Goal: Navigation & Orientation: Find specific page/section

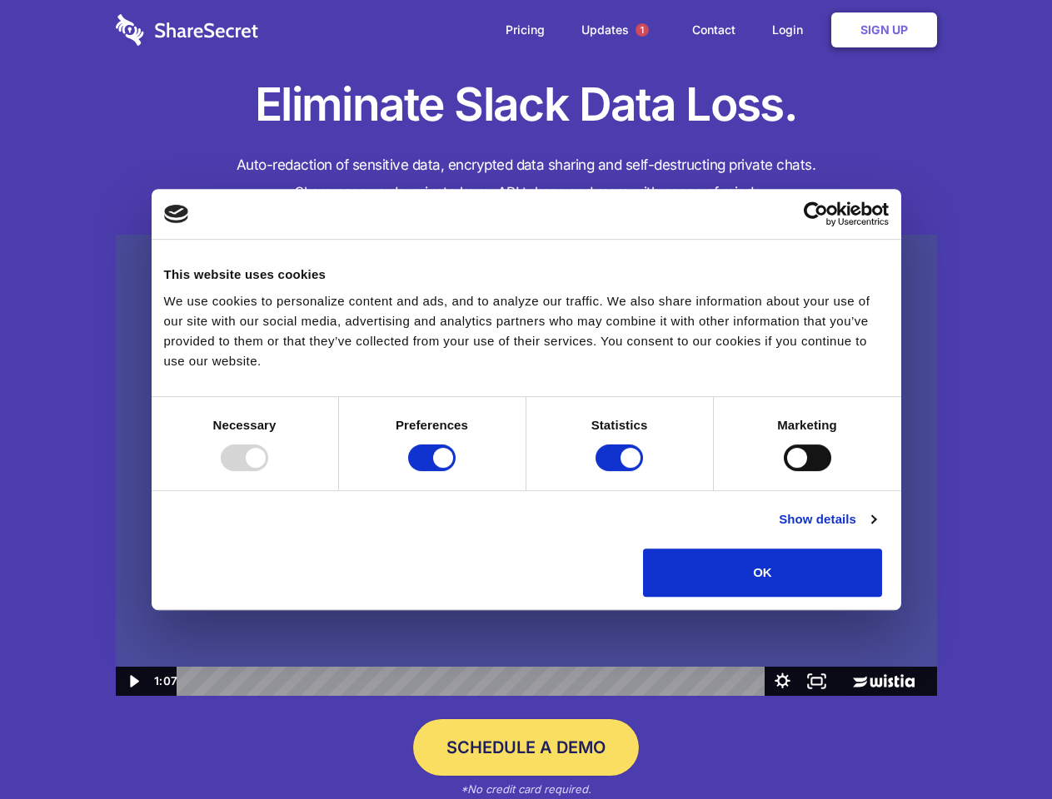
click at [525, 400] on img at bounding box center [526, 466] width 821 height 462
click at [268, 471] on div at bounding box center [244, 458] width 47 height 27
click at [455, 471] on input "Preferences" at bounding box center [431, 458] width 47 height 27
checkbox input "false"
click at [621, 471] on input "Statistics" at bounding box center [618, 458] width 47 height 27
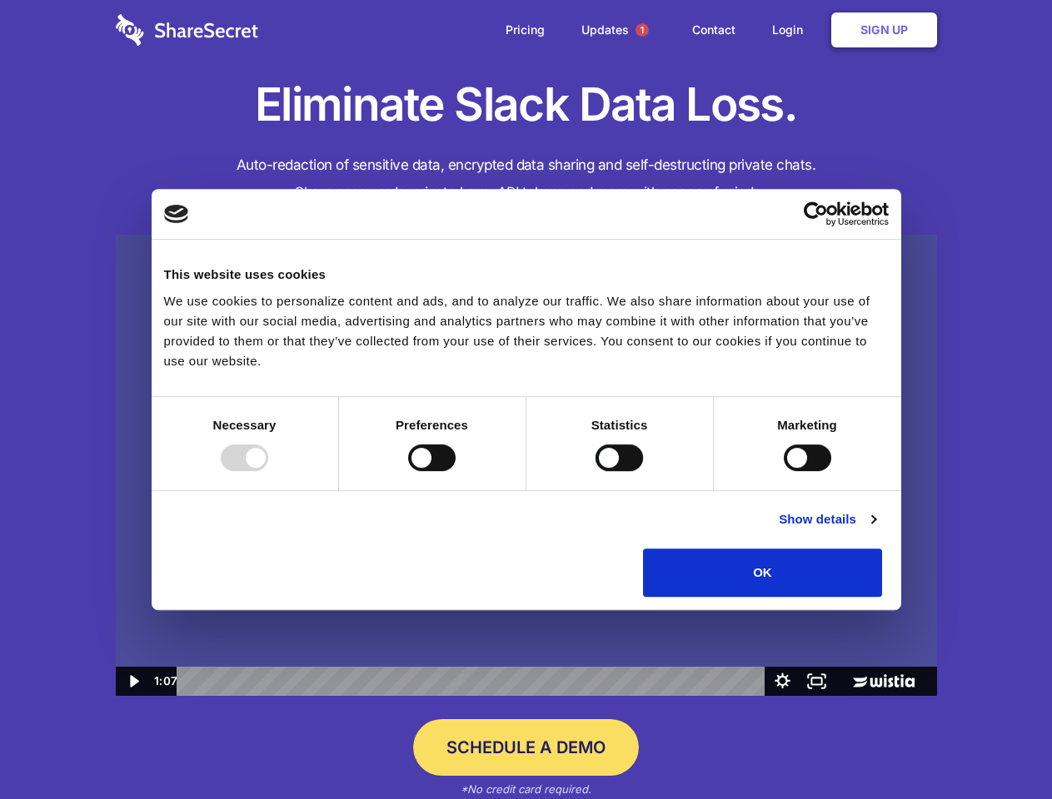
checkbox input "false"
click at [784, 471] on input "Marketing" at bounding box center [807, 458] width 47 height 27
checkbox input "true"
click at [875, 530] on link "Show details" at bounding box center [827, 520] width 97 height 20
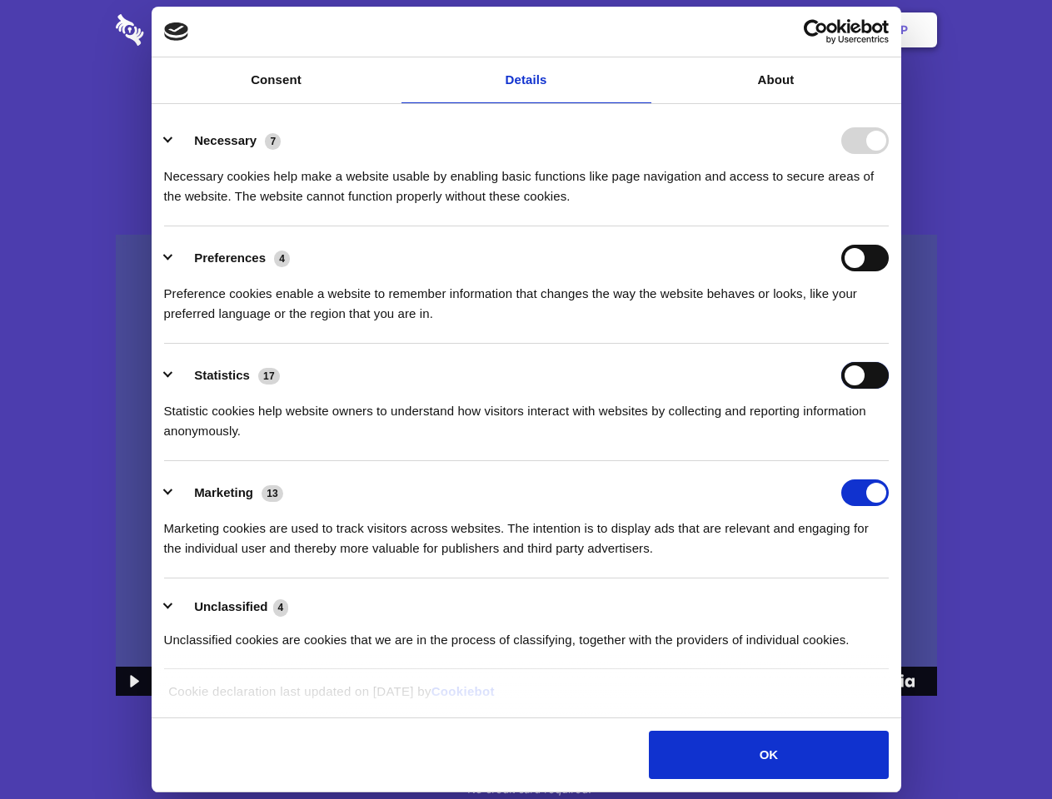
click at [888, 441] on div "Statistics 17 Statistic cookies help website owners to understand how visitors …" at bounding box center [526, 401] width 724 height 79
click at [641, 30] on span "1" at bounding box center [641, 29] width 13 height 13
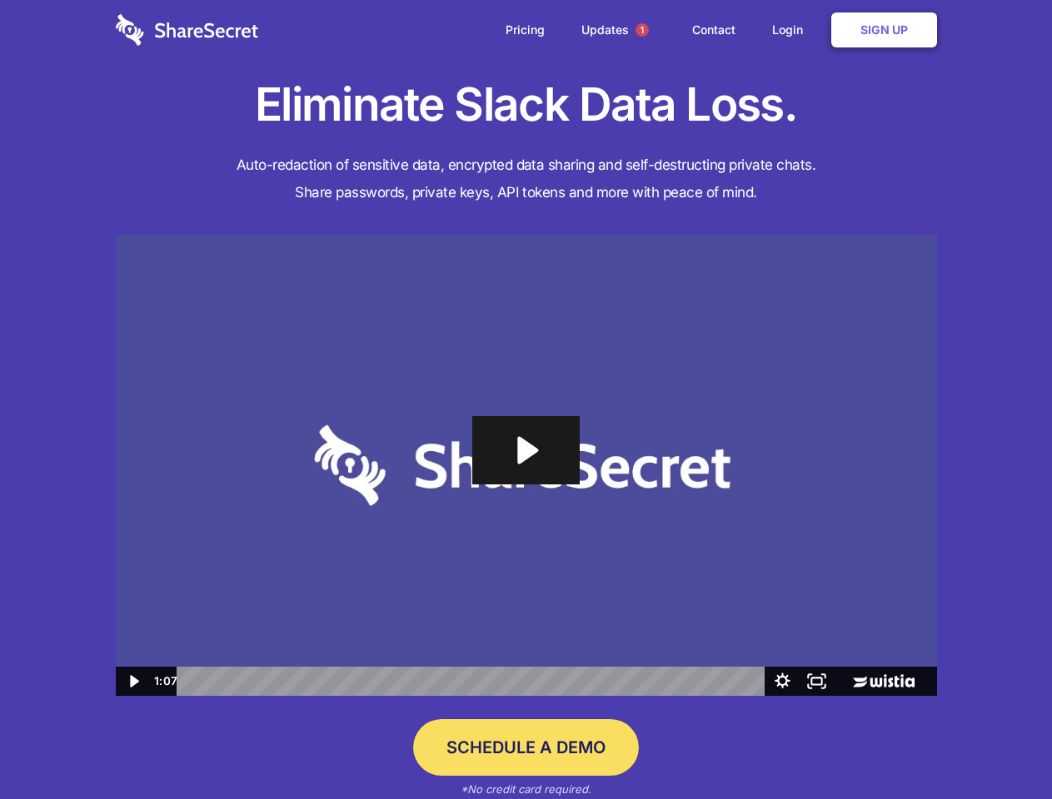
click at [526, 465] on icon "Play Video: Sharesecret Slack Extension" at bounding box center [525, 450] width 107 height 68
